Goal: Task Accomplishment & Management: Manage account settings

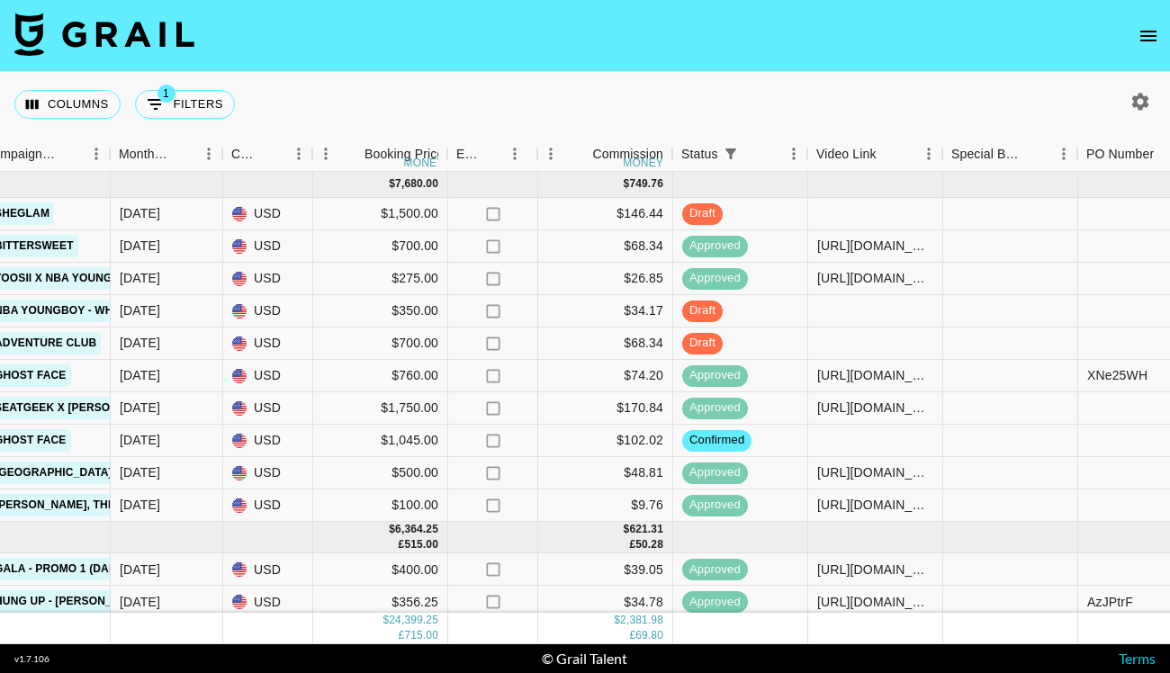
scroll to position [0, 895]
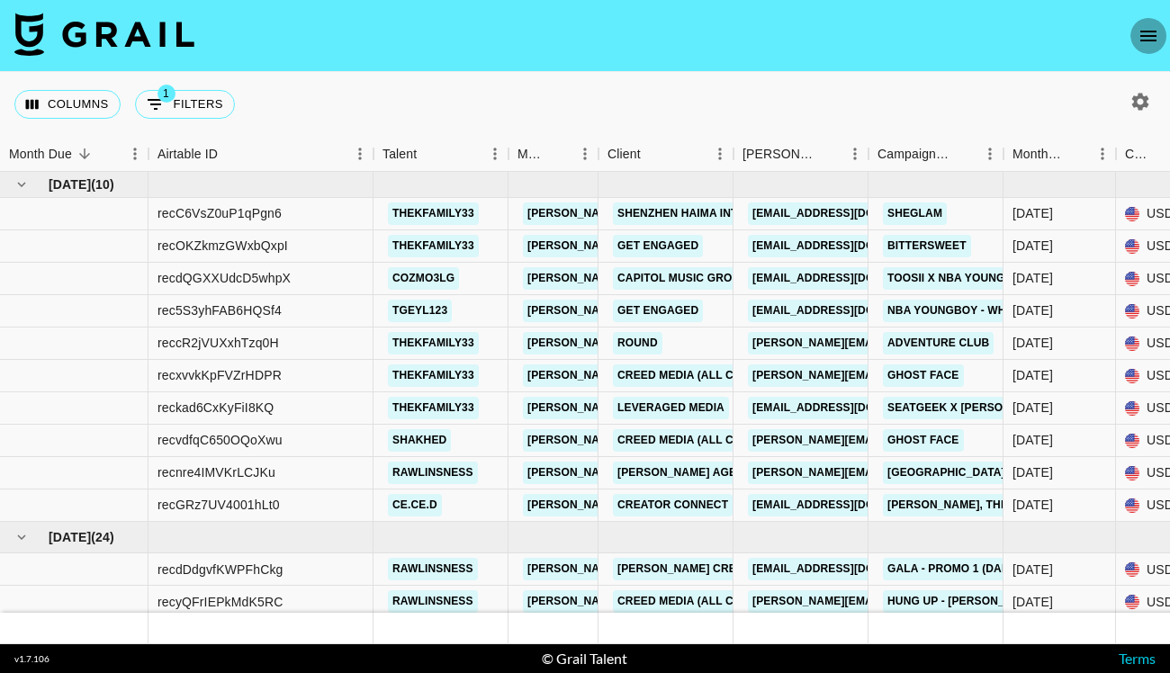
click at [1150, 25] on icon "open drawer" at bounding box center [1148, 36] width 22 height 22
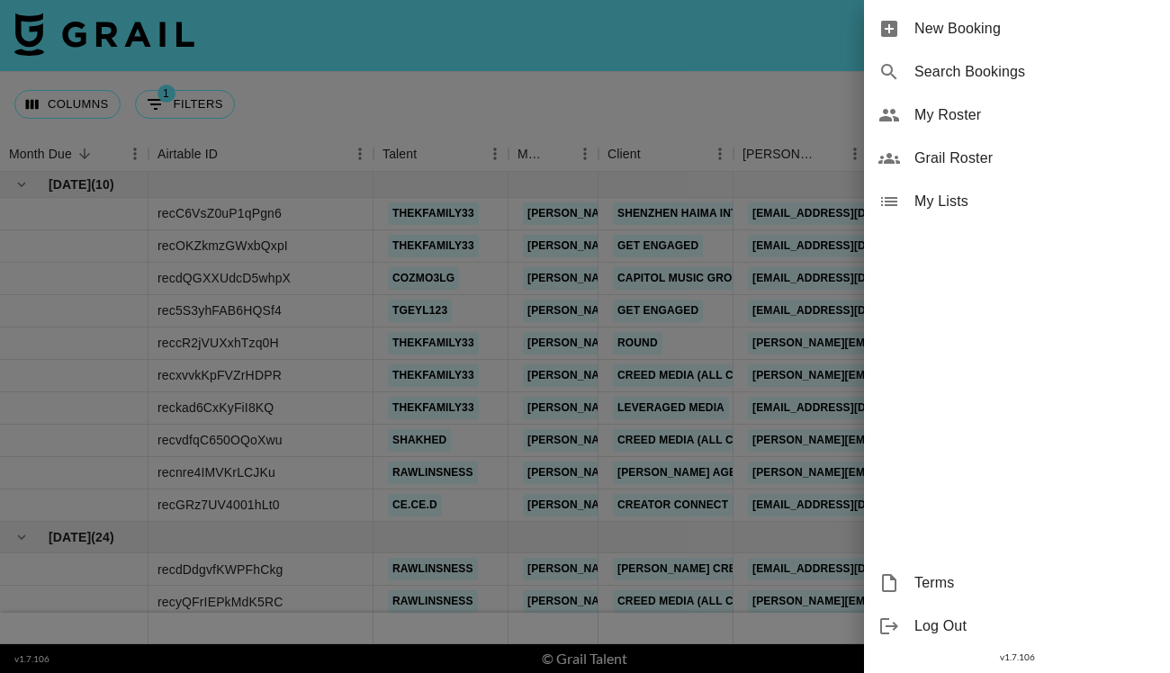
click at [980, 102] on div "My Roster" at bounding box center [1017, 115] width 306 height 43
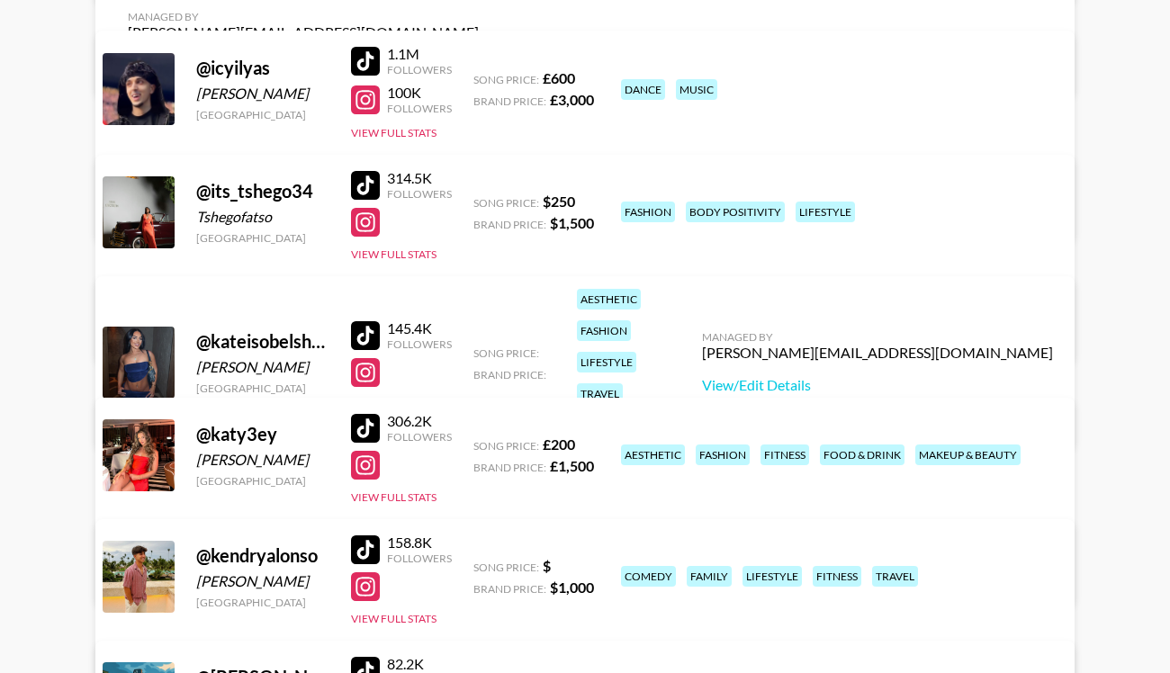
scroll to position [3920, 0]
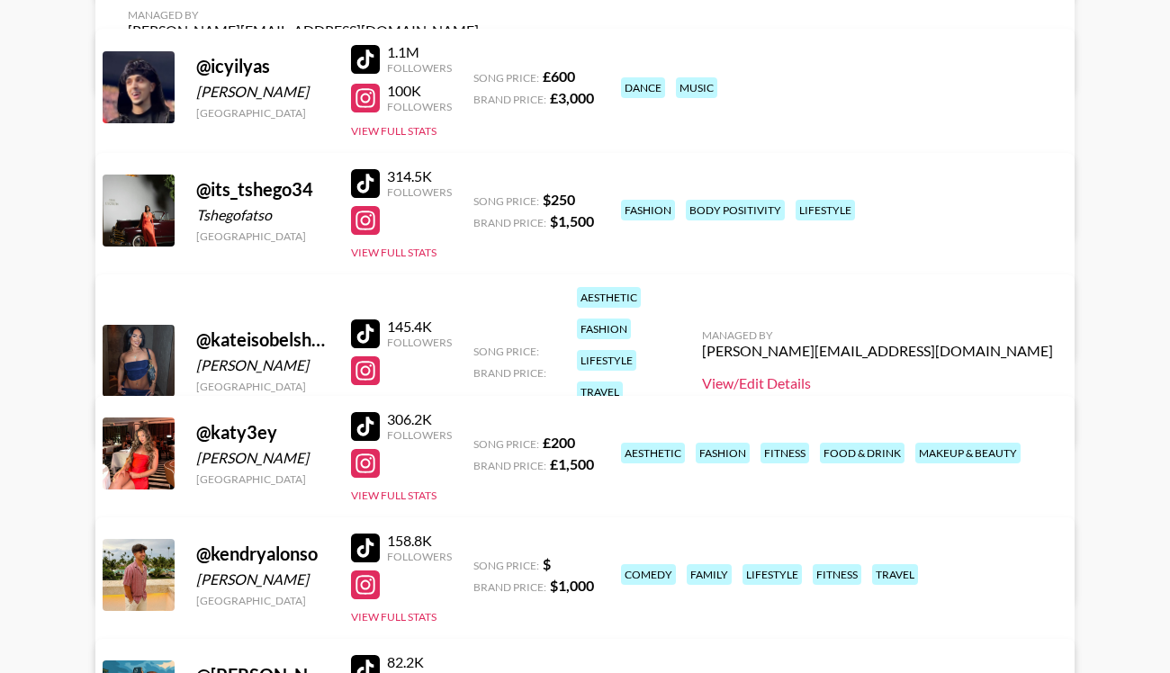
click at [913, 374] on link "View/Edit Details" at bounding box center [877, 383] width 351 height 18
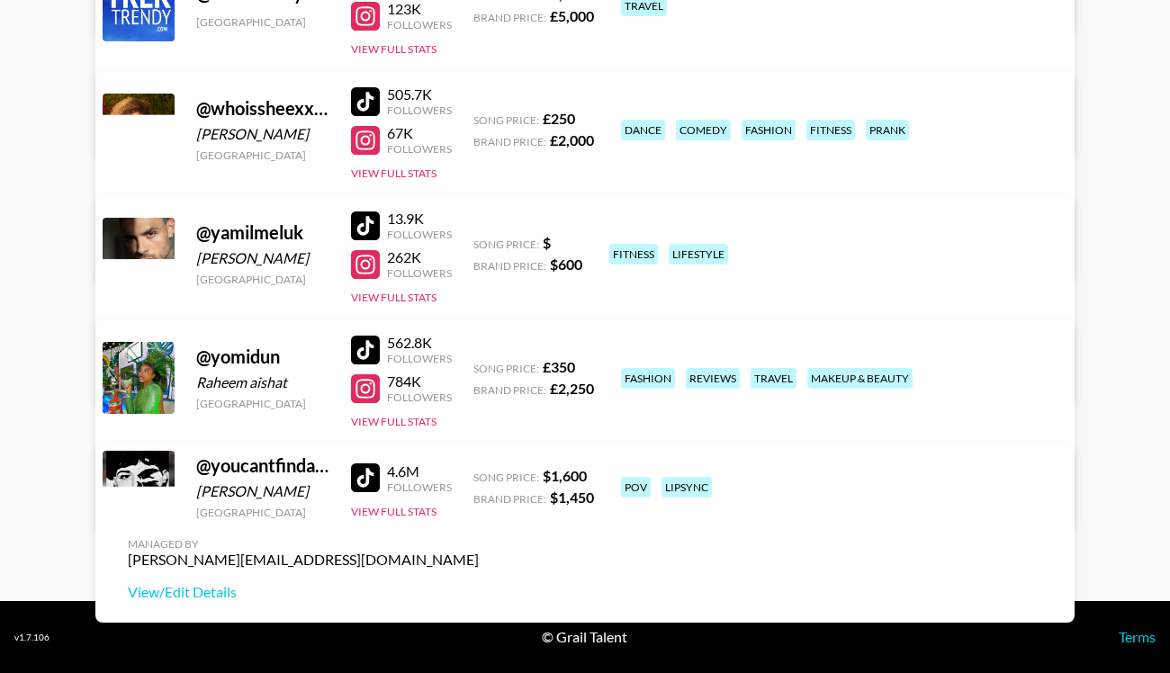
scroll to position [8278, 0]
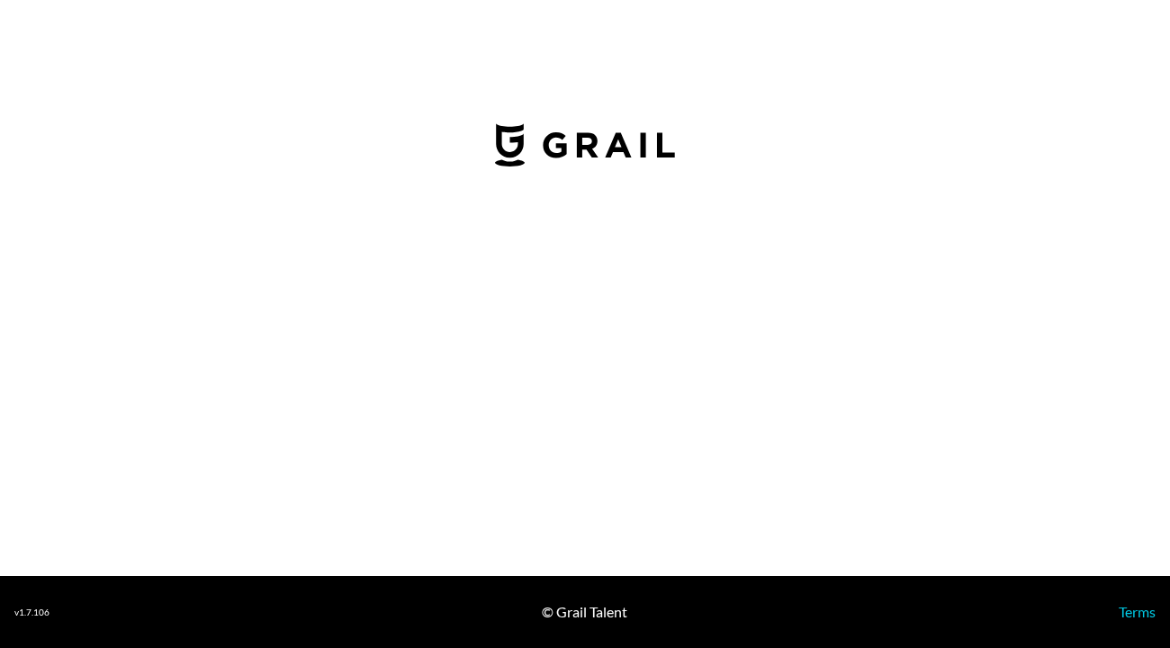
select select "USD"
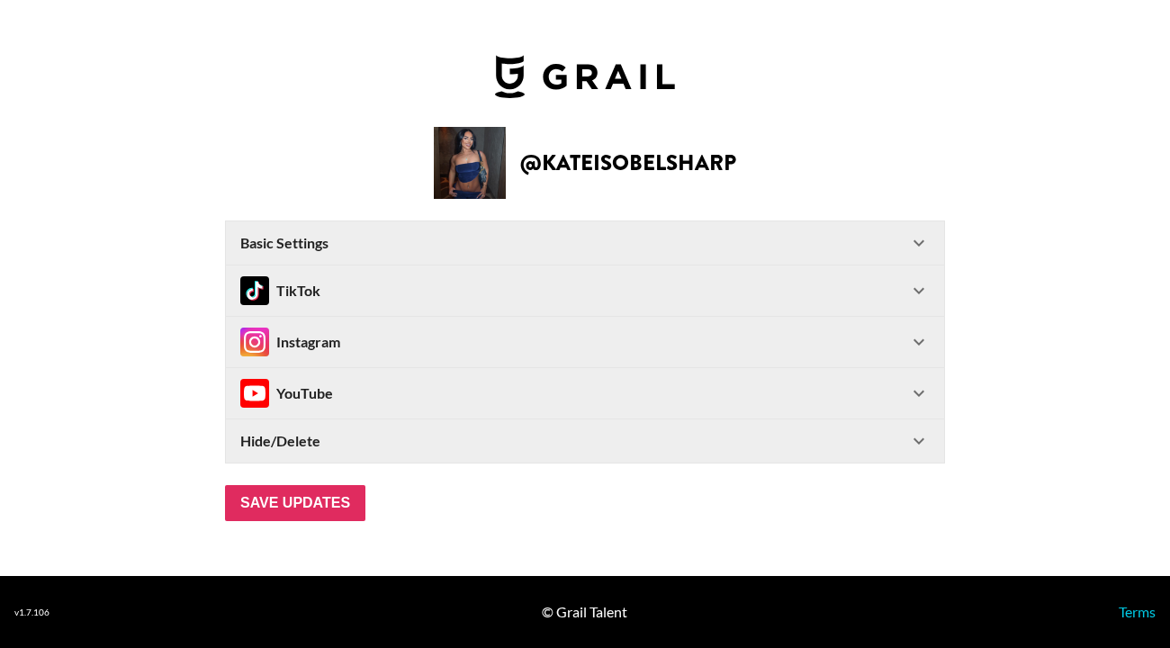
click at [916, 344] on icon at bounding box center [919, 342] width 22 height 22
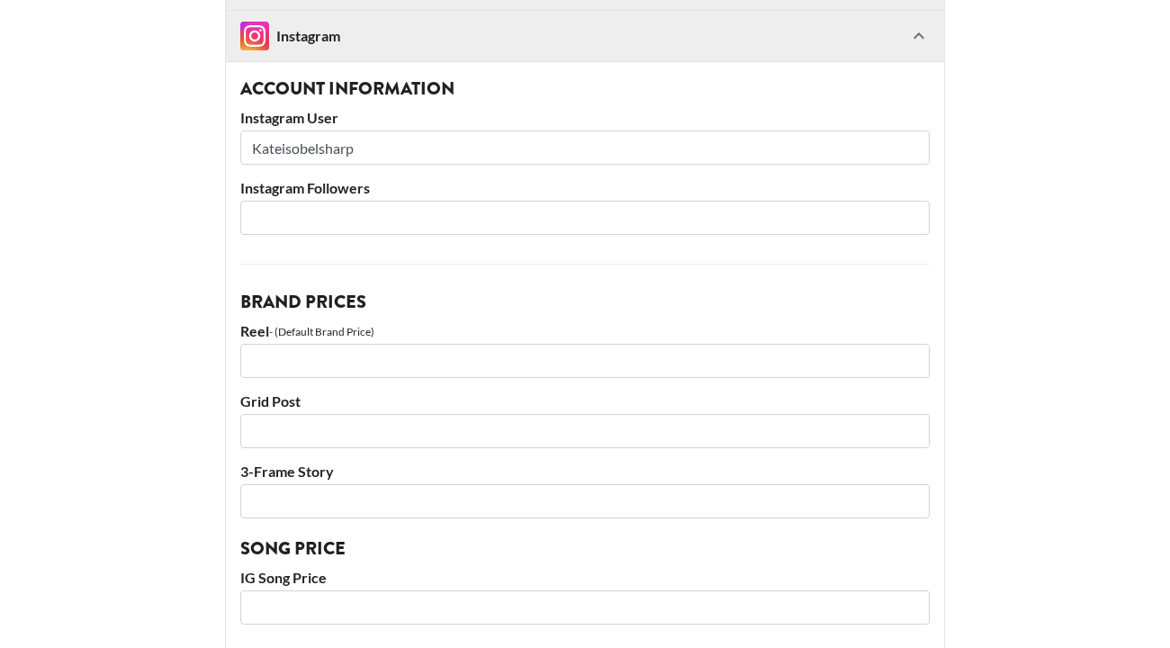
scroll to position [289, 0]
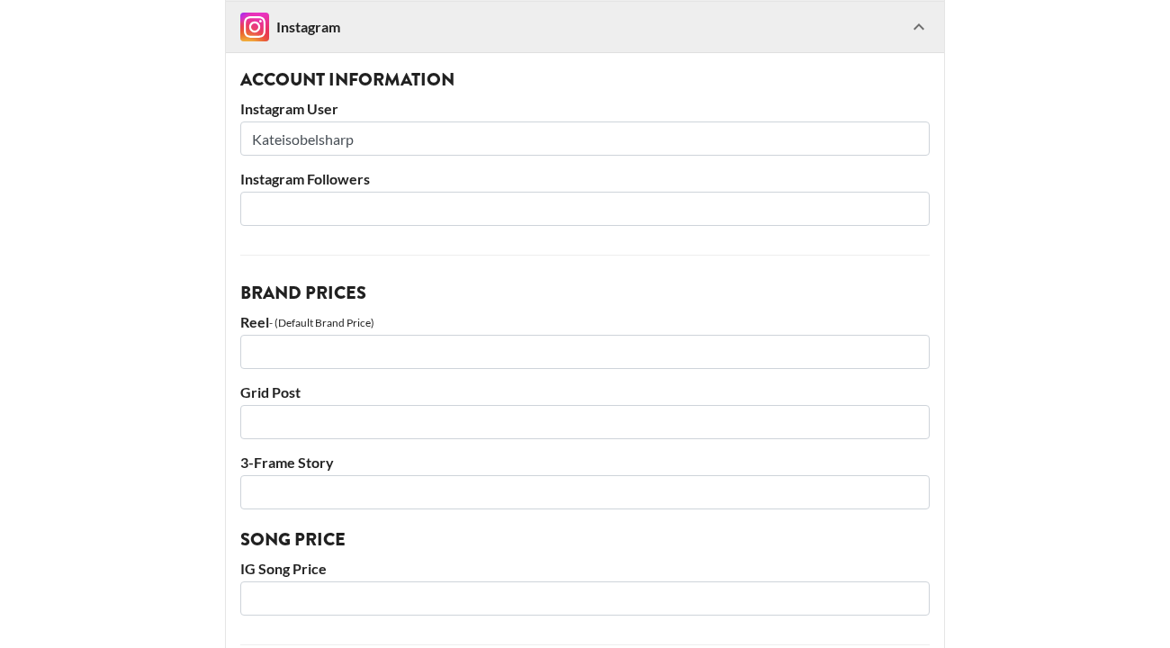
click at [431, 341] on input "number" at bounding box center [584, 352] width 689 height 34
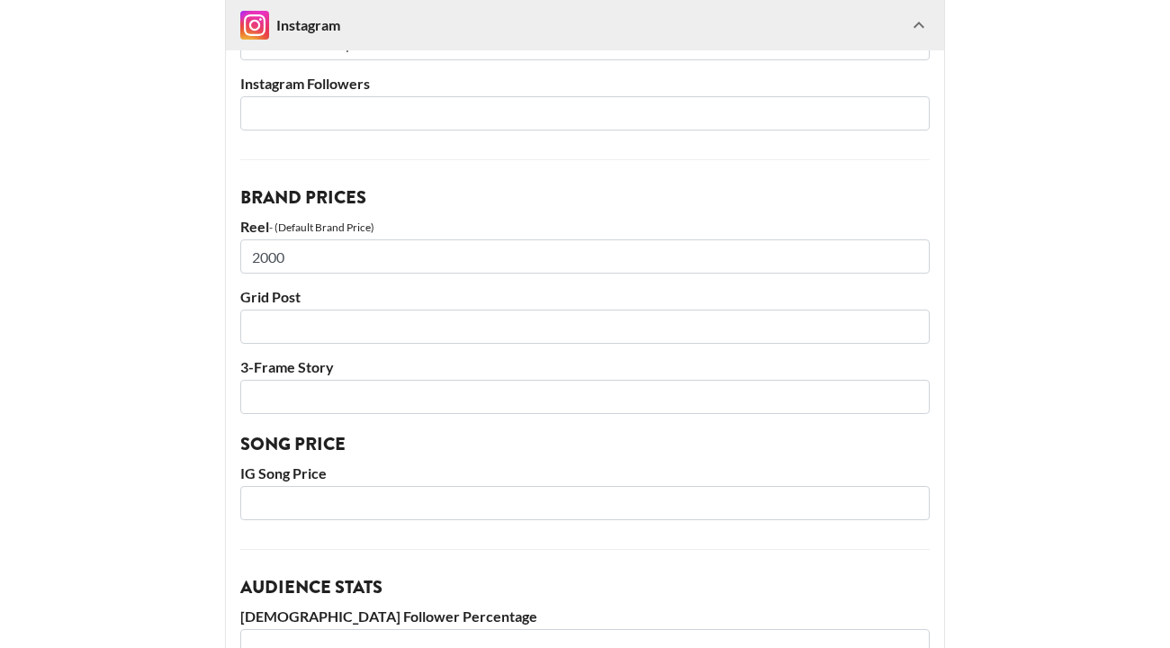
scroll to position [409, 0]
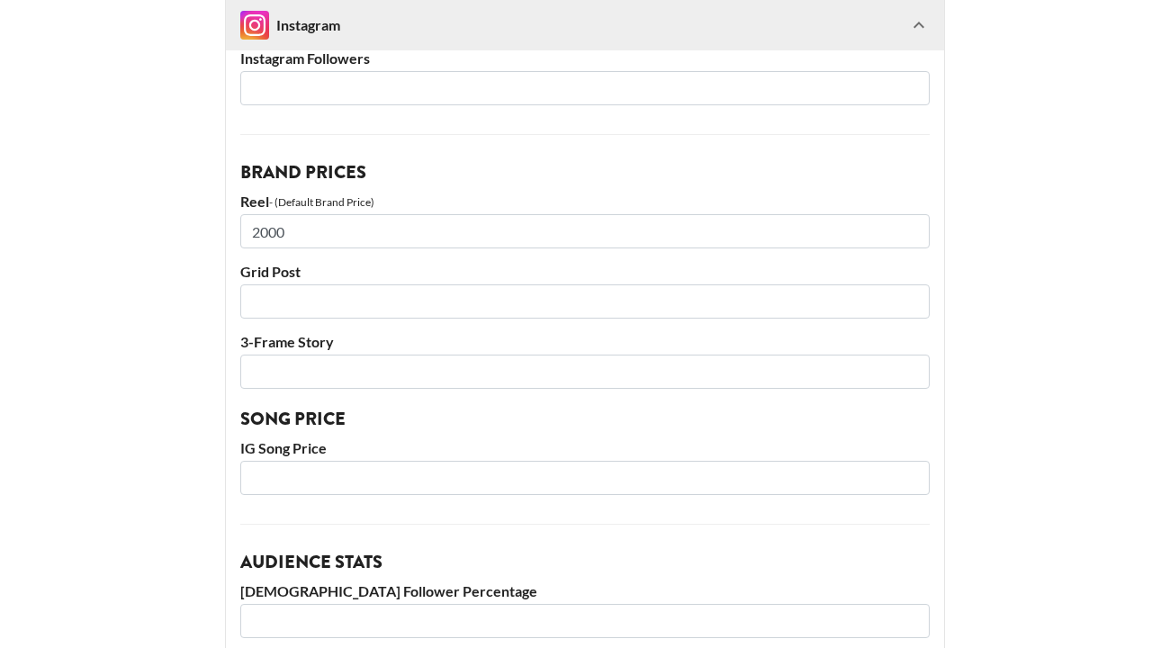
type input "2000"
click at [383, 464] on input "number" at bounding box center [584, 478] width 689 height 34
type input "3"
type input "250"
click at [176, 440] on main "@ kateisobelsharp Basic Settings Airtable ID: recz6HAZkVeEb41vZ Manager(s) [PER…" at bounding box center [584, 431] width 1141 height 1480
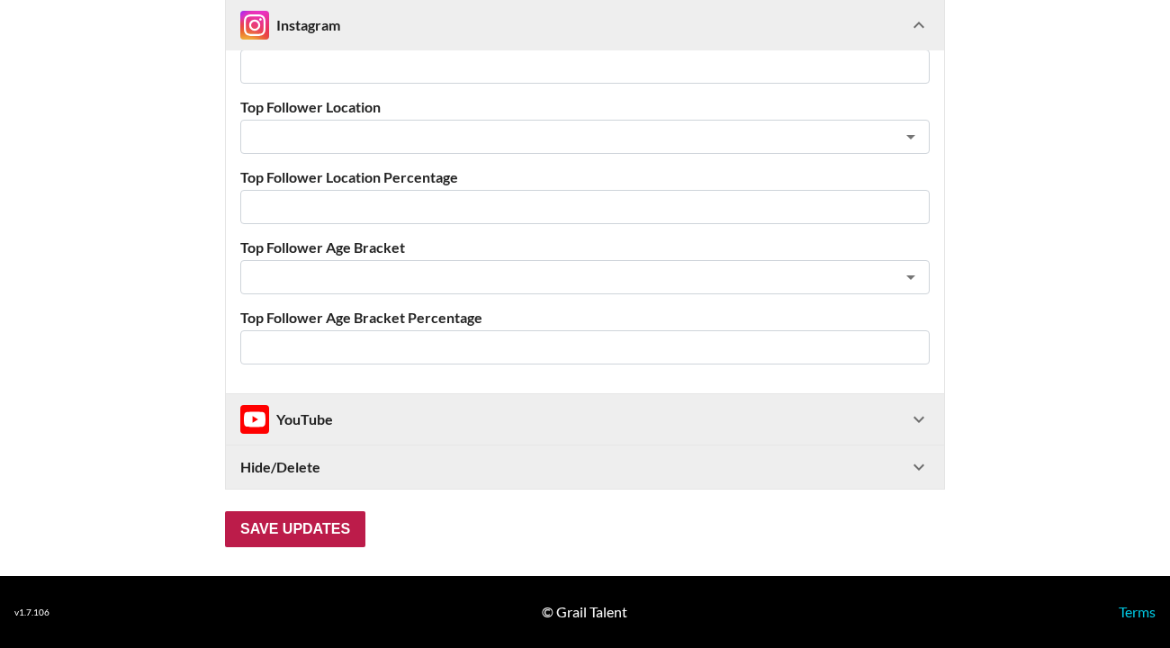
click at [268, 529] on input "Save Updates" at bounding box center [295, 529] width 140 height 36
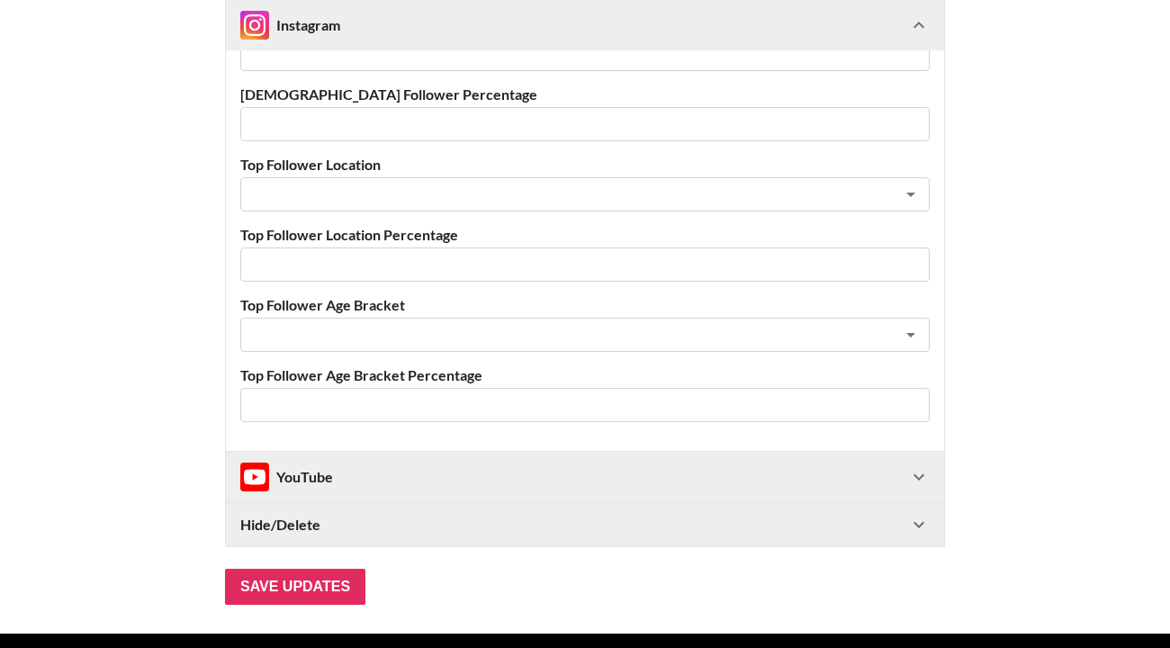
scroll to position [101, 0]
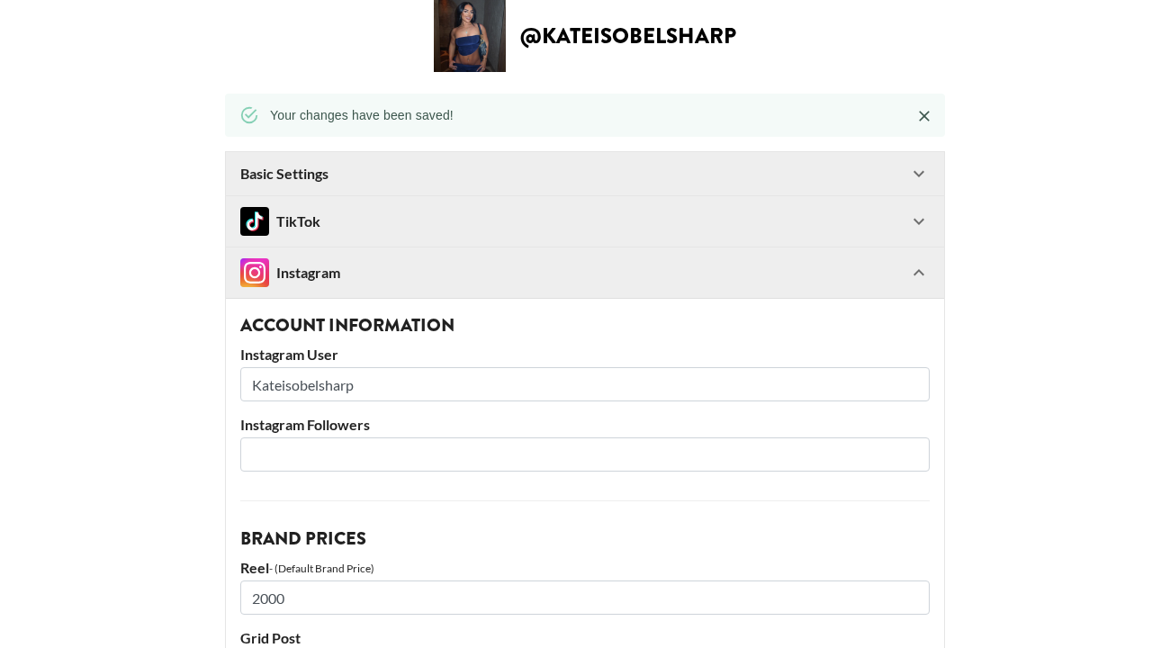
click at [896, 217] on div "TikTok" at bounding box center [574, 221] width 668 height 29
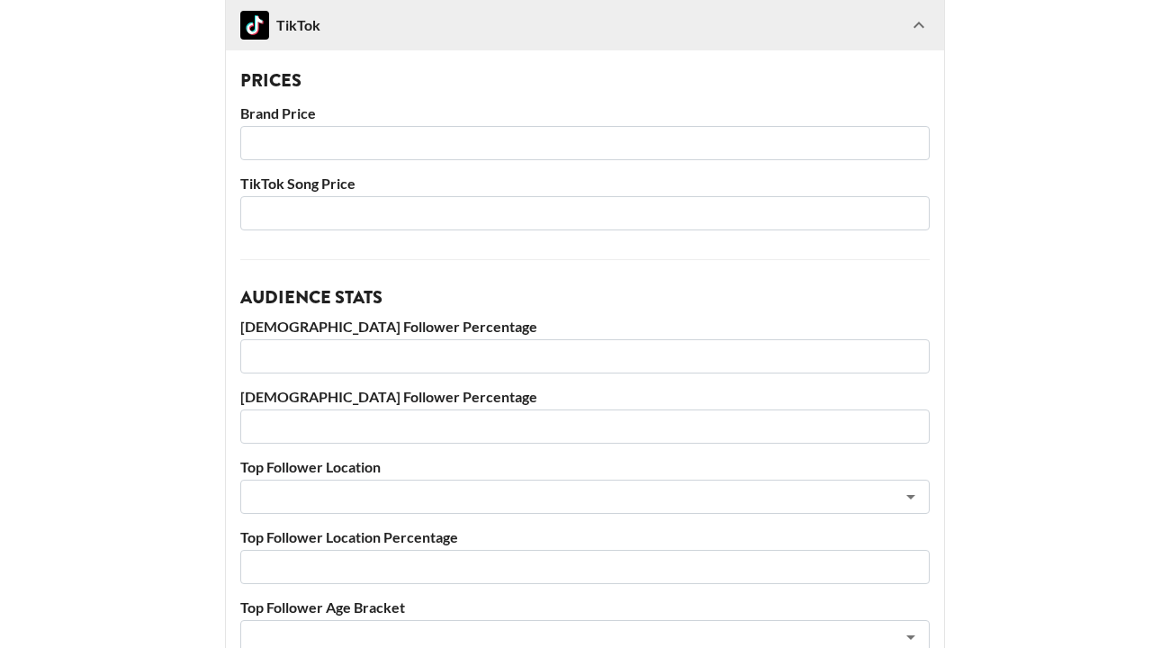
scroll to position [432, 0]
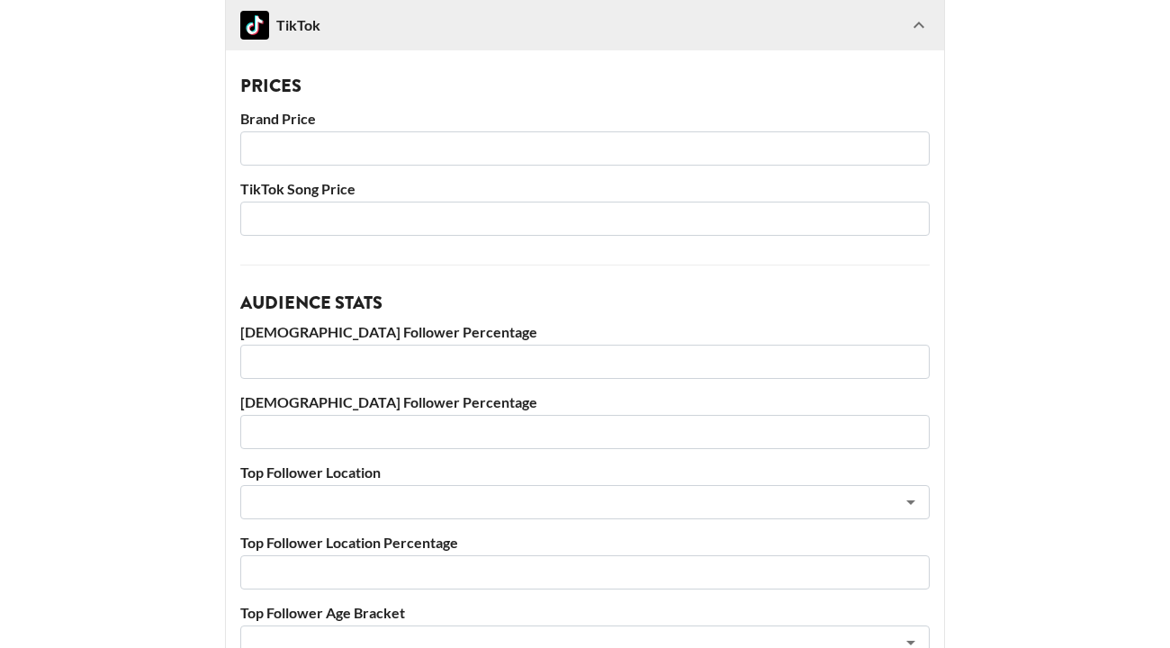
click at [480, 158] on input "number" at bounding box center [584, 148] width 689 height 34
type input "1500"
click at [445, 226] on input "number" at bounding box center [584, 219] width 689 height 34
type input "250"
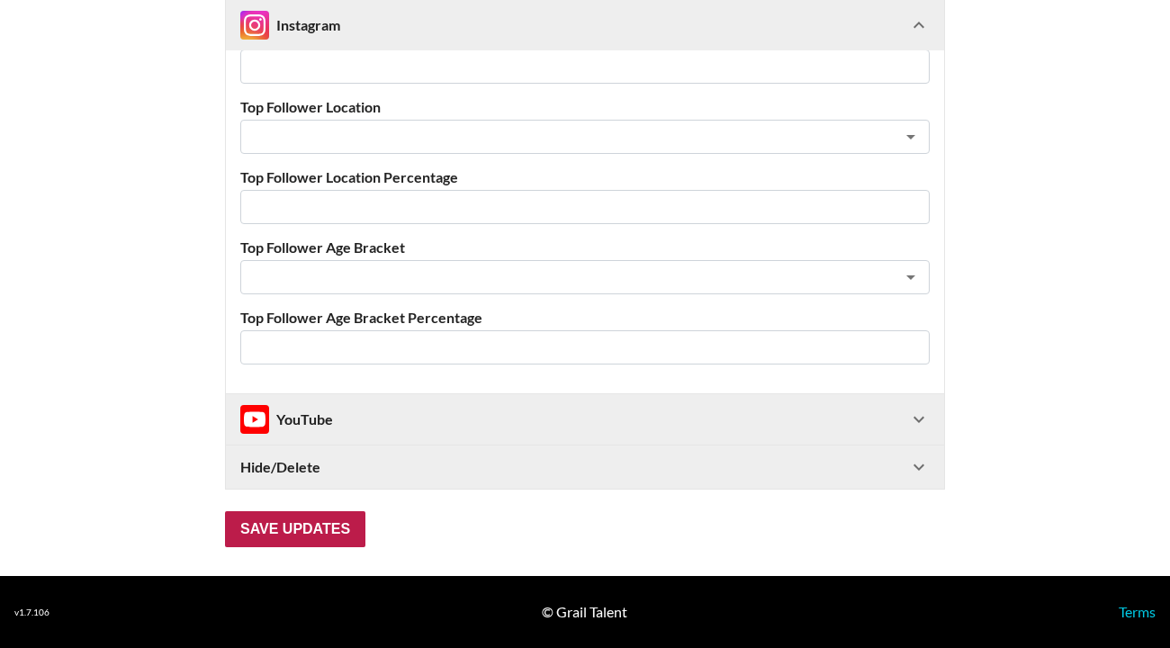
click at [282, 519] on input "Save Updates" at bounding box center [295, 529] width 140 height 36
